Goal: Task Accomplishment & Management: Manage account settings

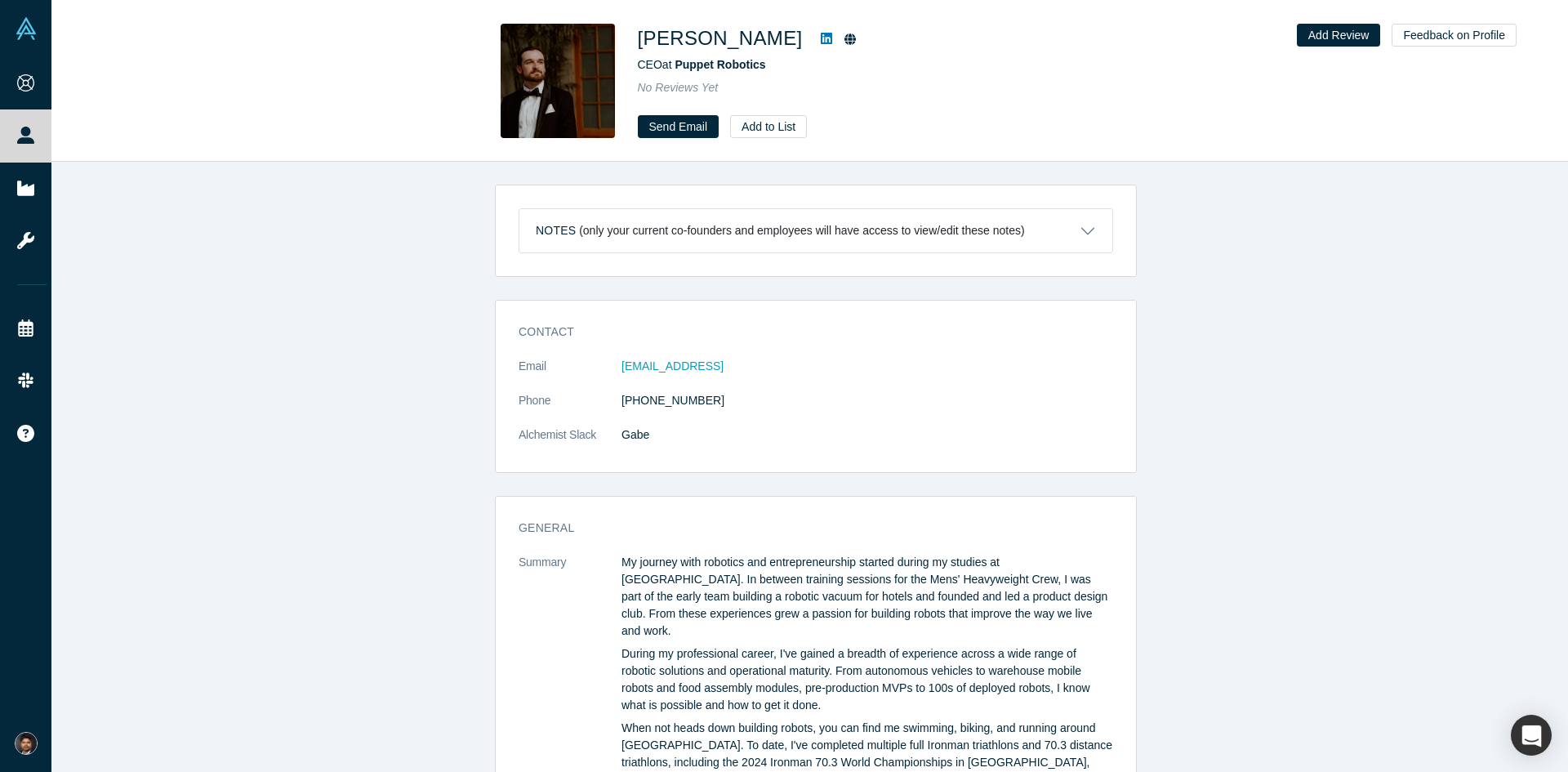
scroll to position [412, 0]
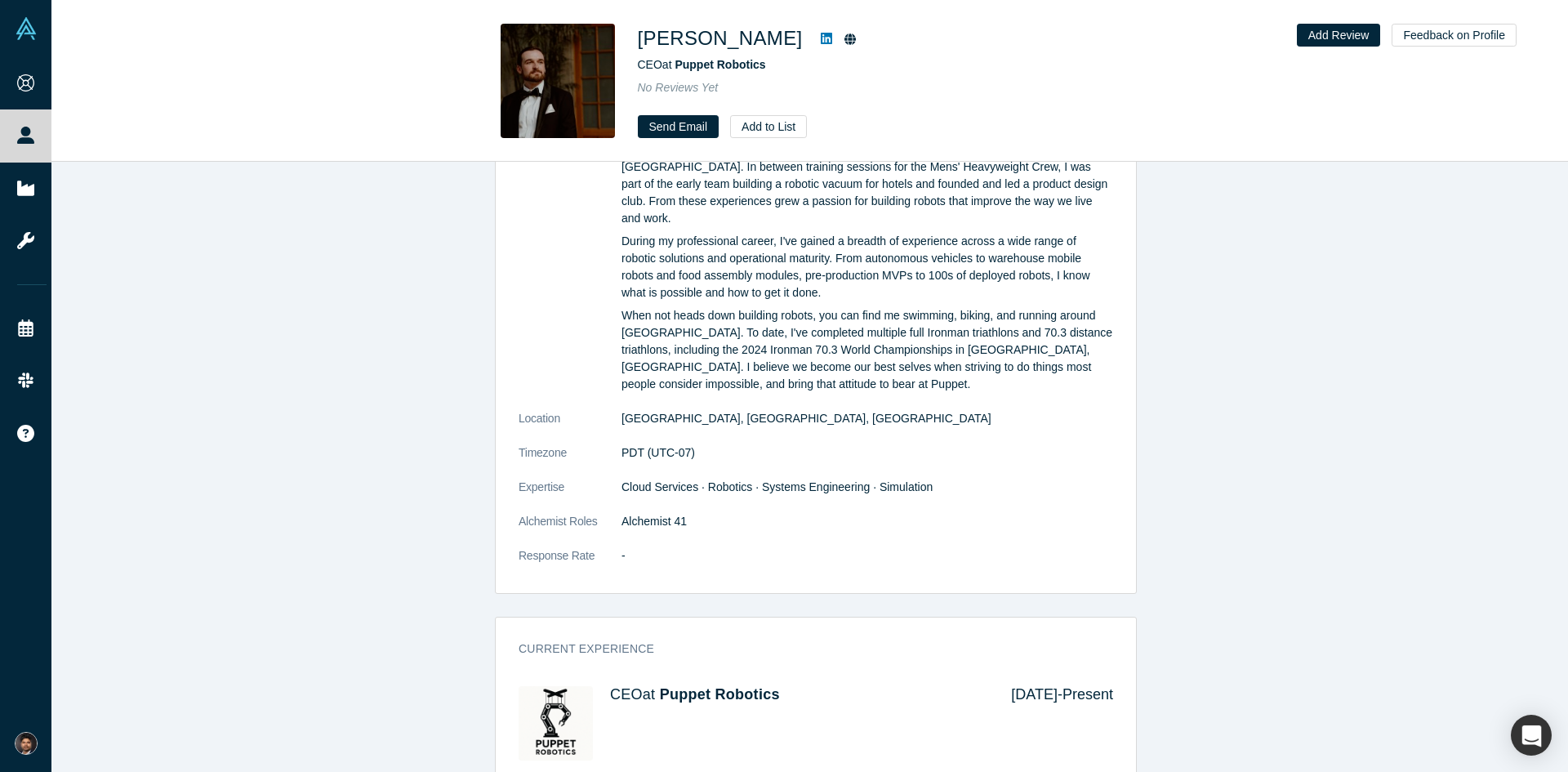
click at [22, 137] on icon at bounding box center [25, 134] width 17 height 17
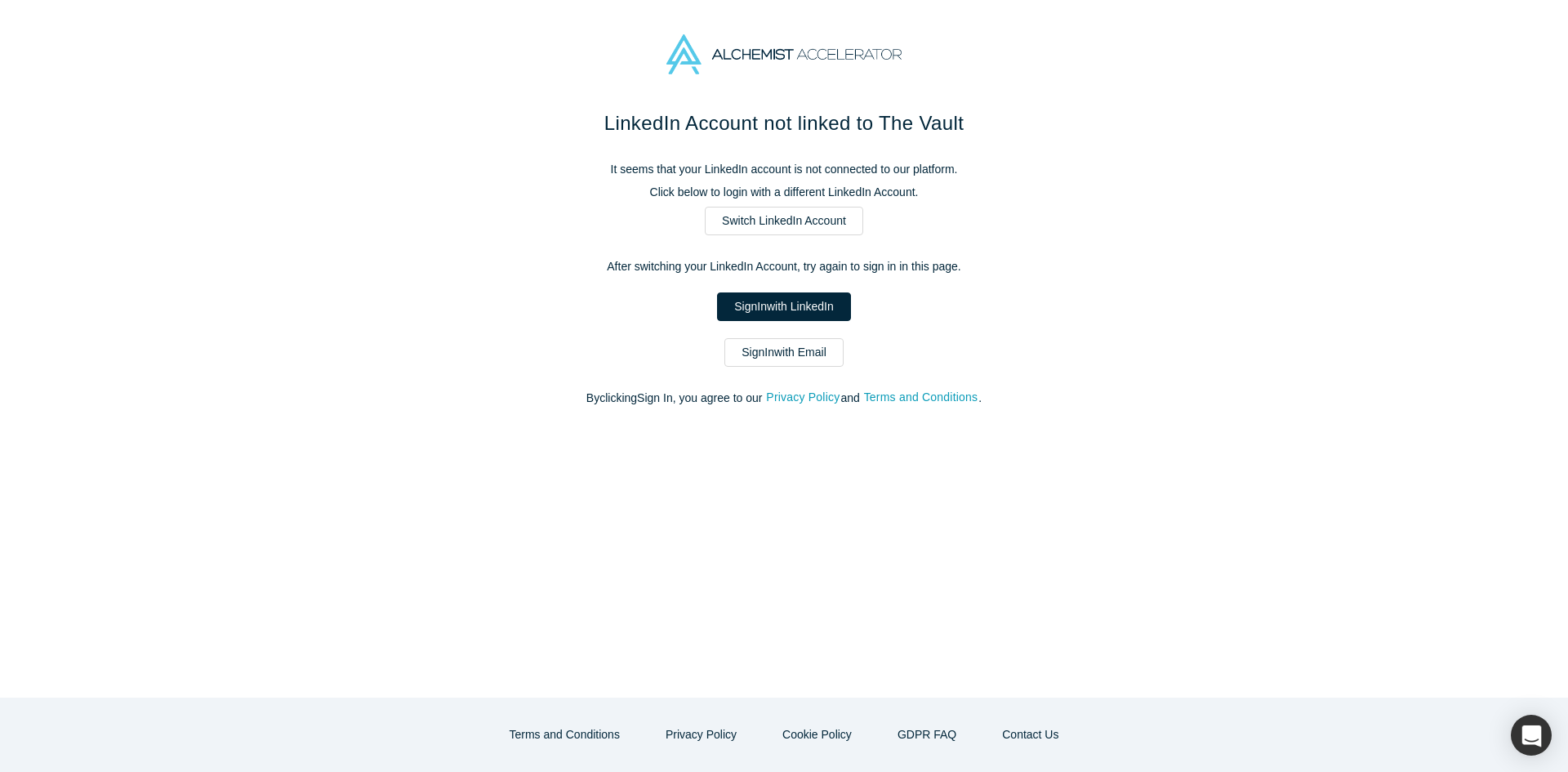
click at [760, 361] on link "Sign In with Email" at bounding box center [784, 351] width 119 height 28
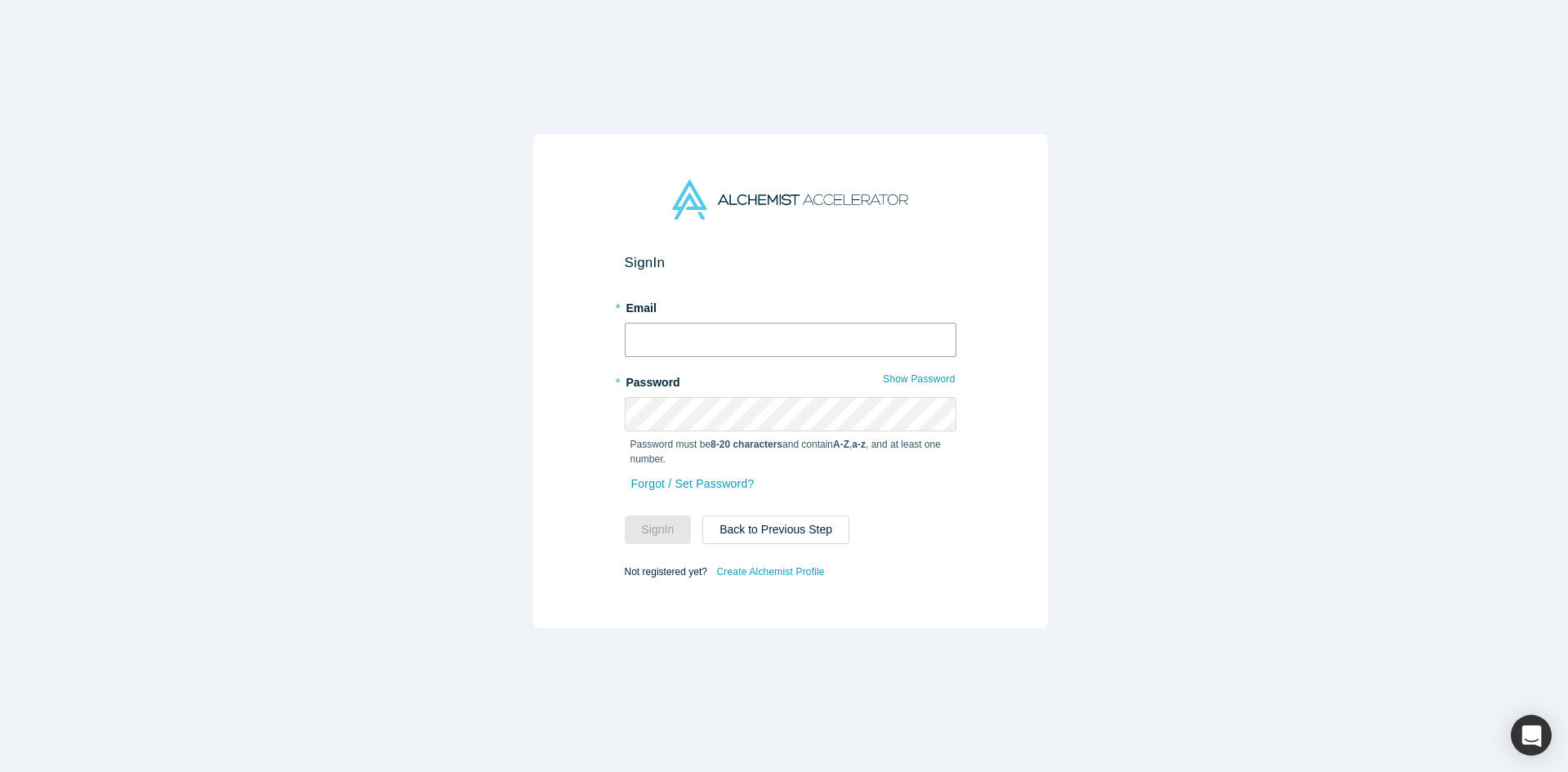
click at [672, 343] on input "text" at bounding box center [790, 340] width 332 height 35
type input "[EMAIL_ADDRESS][DOMAIN_NAME]"
click at [690, 387] on div "* Password Show Password Password must be 8-20 characters and contain A-Z , a-z…" at bounding box center [790, 421] width 332 height 104
click at [659, 521] on button "Sign In" at bounding box center [659, 529] width 67 height 28
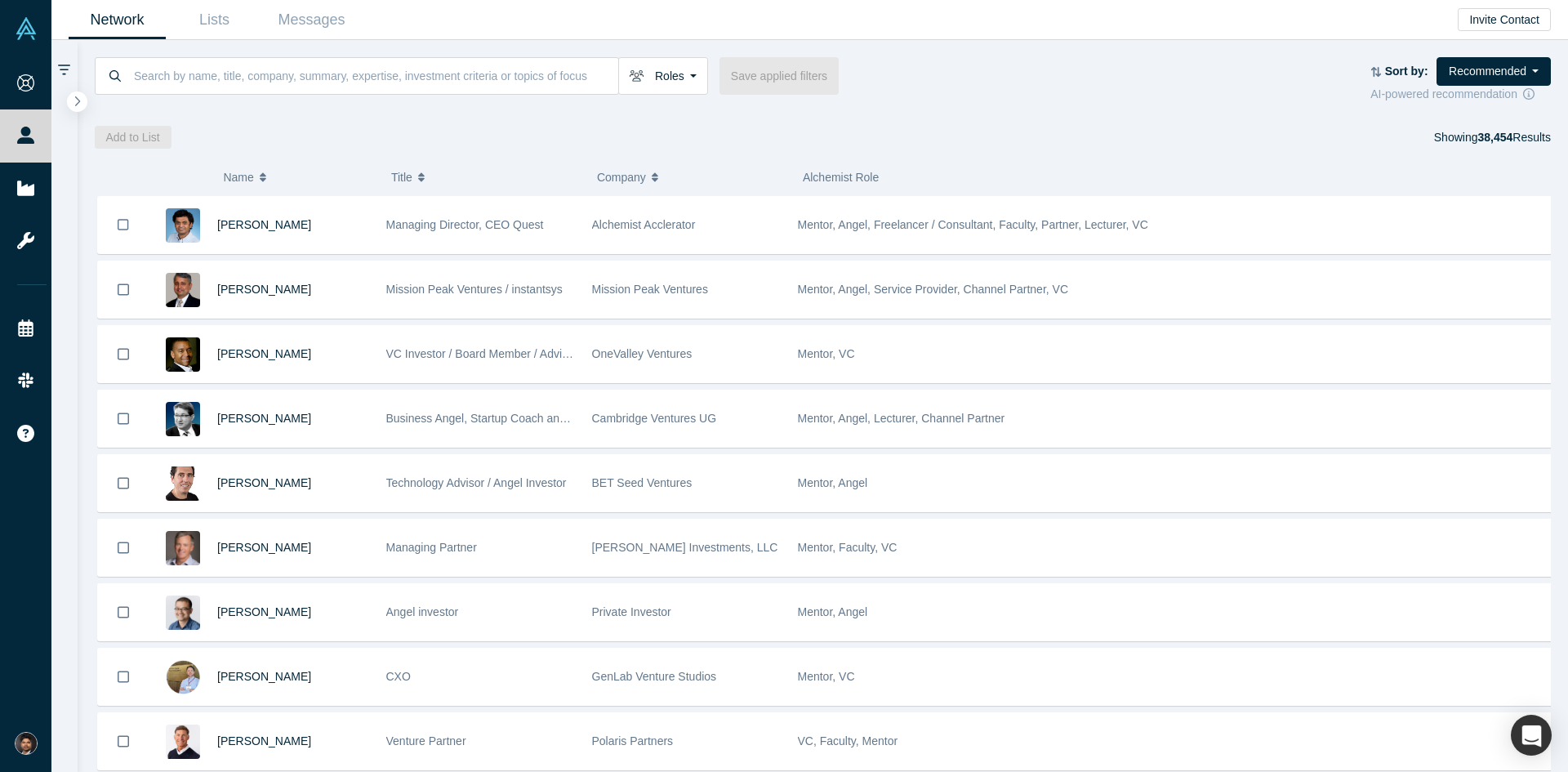
click at [33, 192] on icon at bounding box center [25, 188] width 17 height 15
